Goal: Navigation & Orientation: Find specific page/section

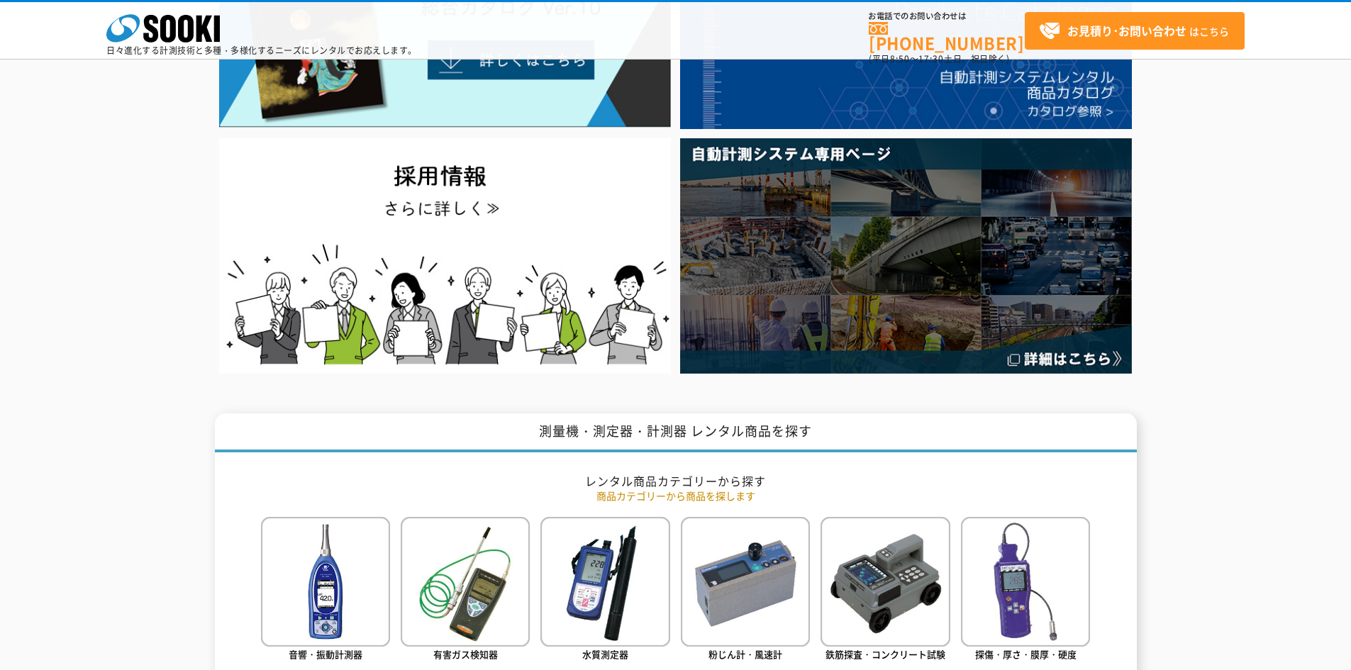
scroll to position [71, 0]
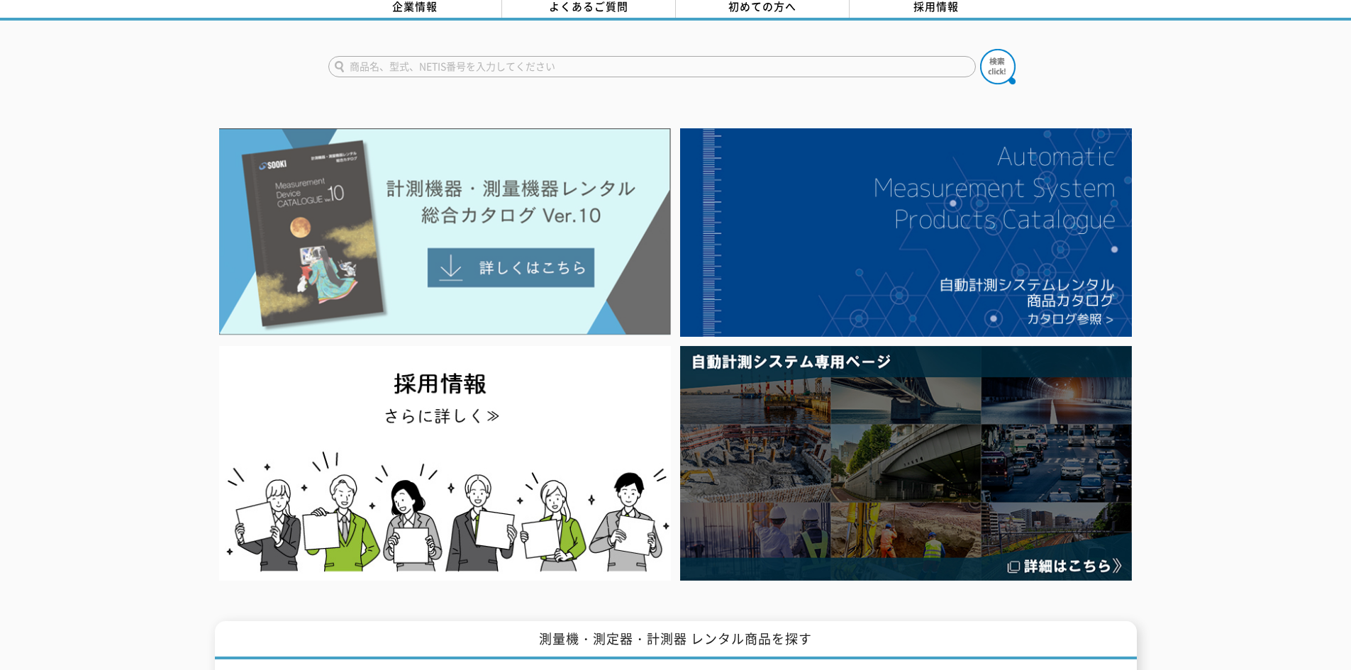
click at [499, 263] on img at bounding box center [445, 231] width 452 height 207
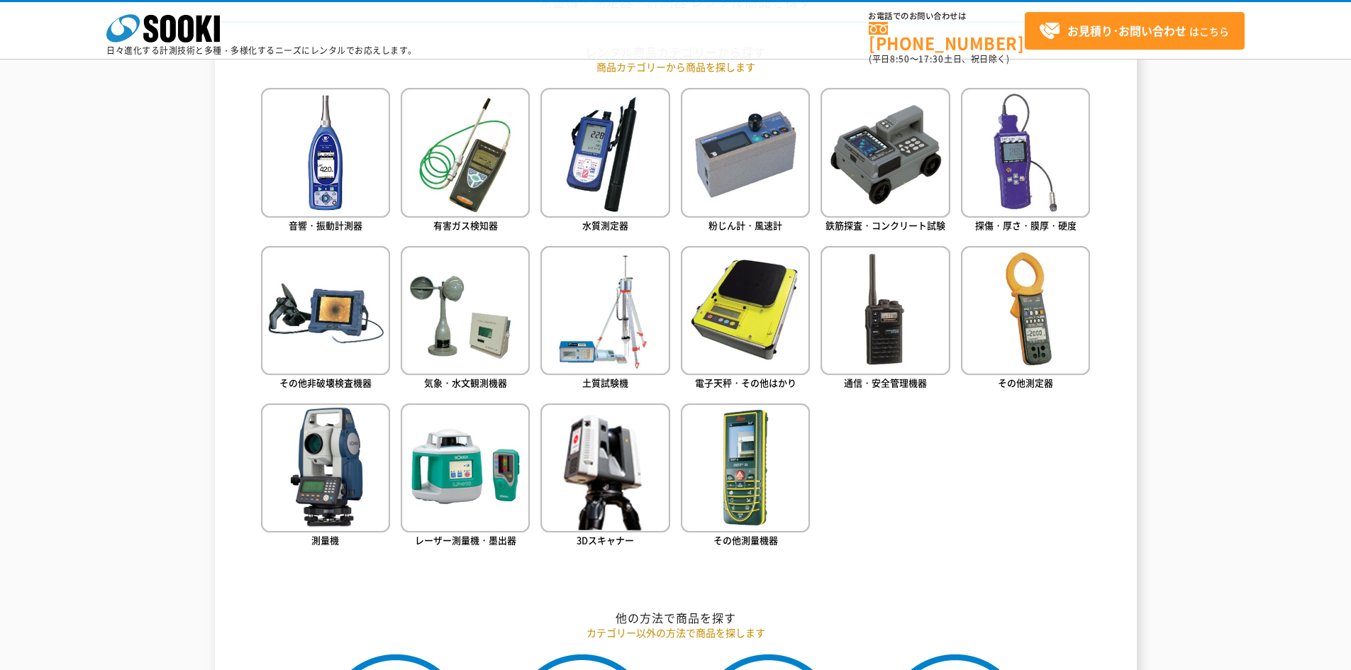
scroll to position [497, 0]
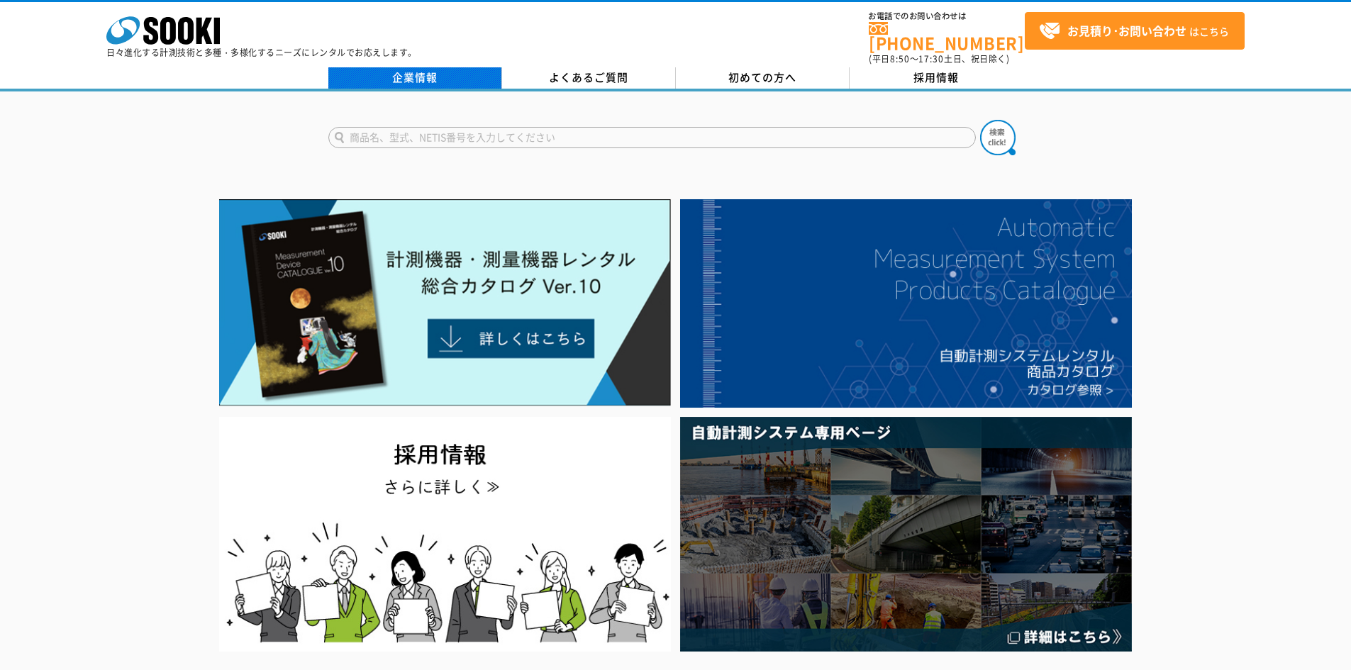
click at [403, 70] on link "企業情報" at bounding box center [415, 77] width 174 height 21
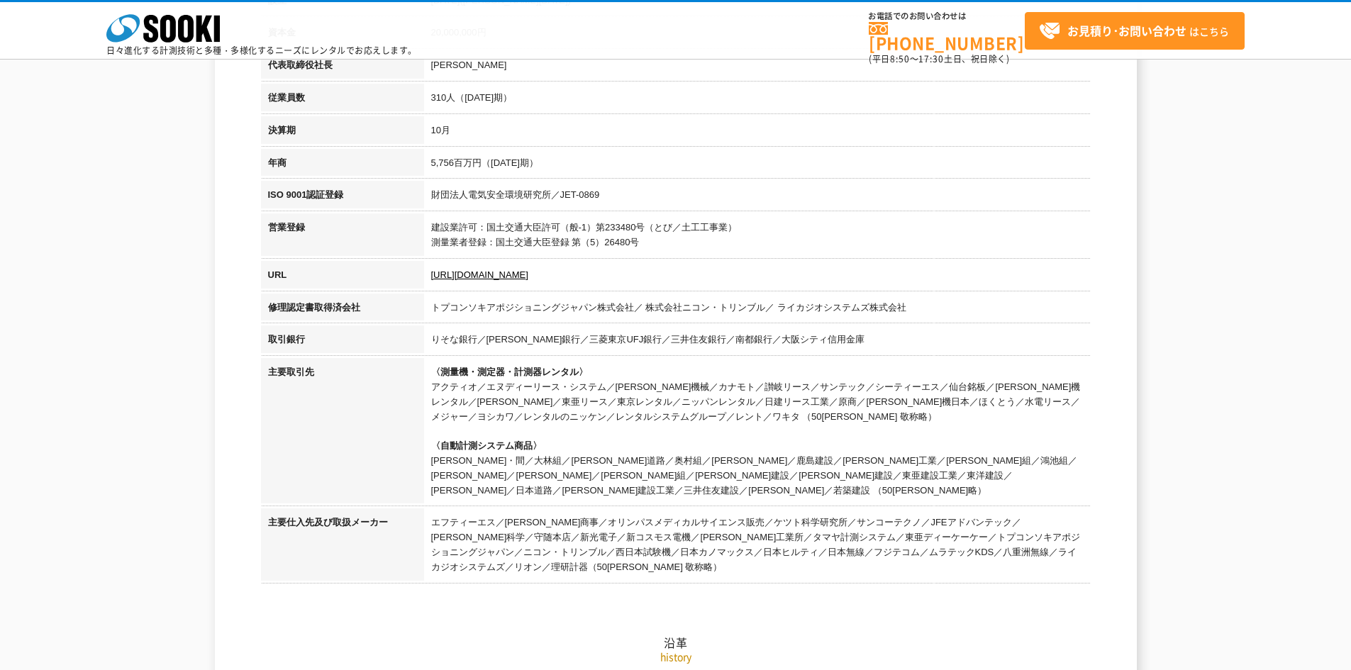
scroll to position [142, 0]
